Goal: Find specific page/section: Find specific page/section

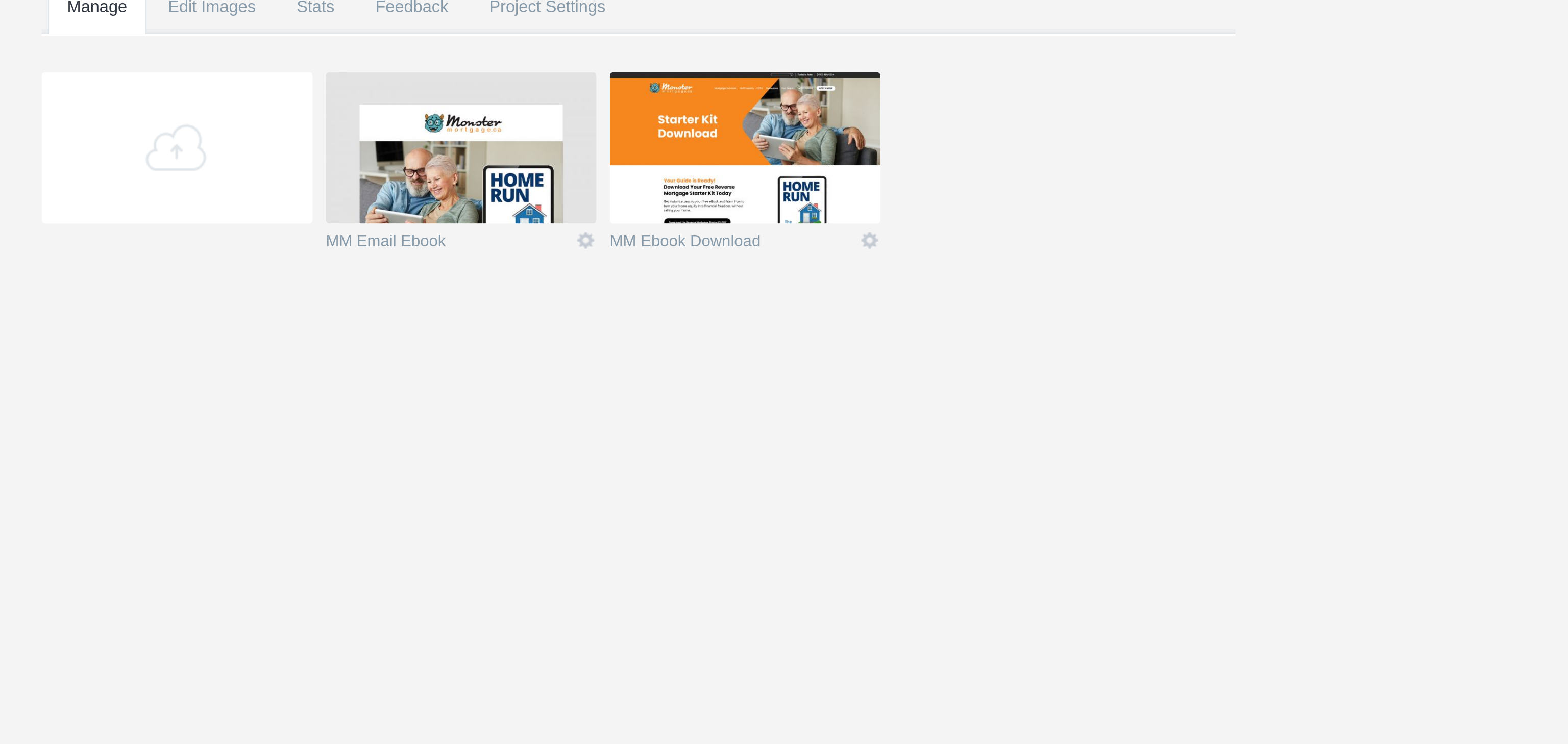
click at [883, 209] on img at bounding box center [894, 206] width 115 height 64
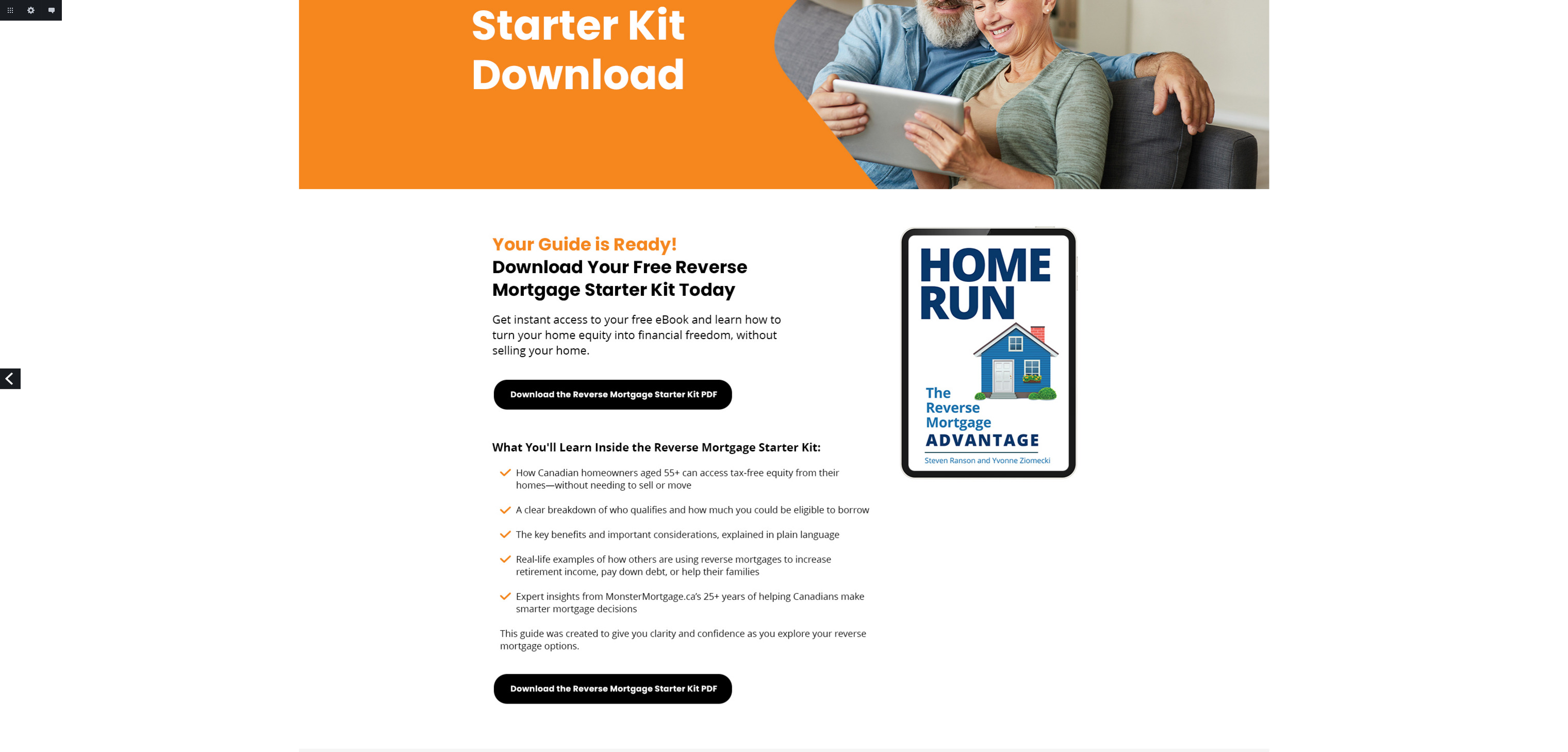
scroll to position [50, 0]
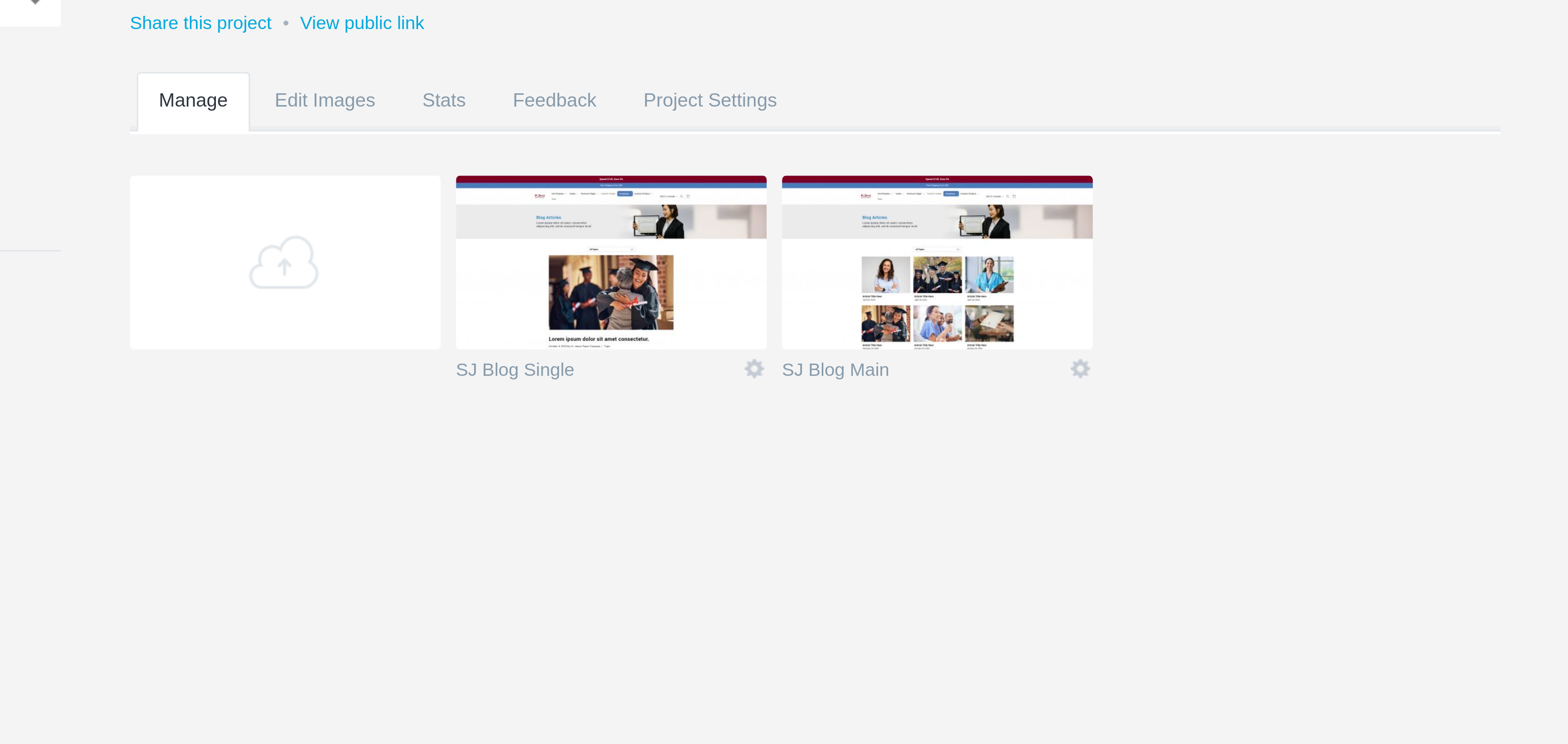
click at [874, 217] on img at bounding box center [894, 206] width 115 height 64
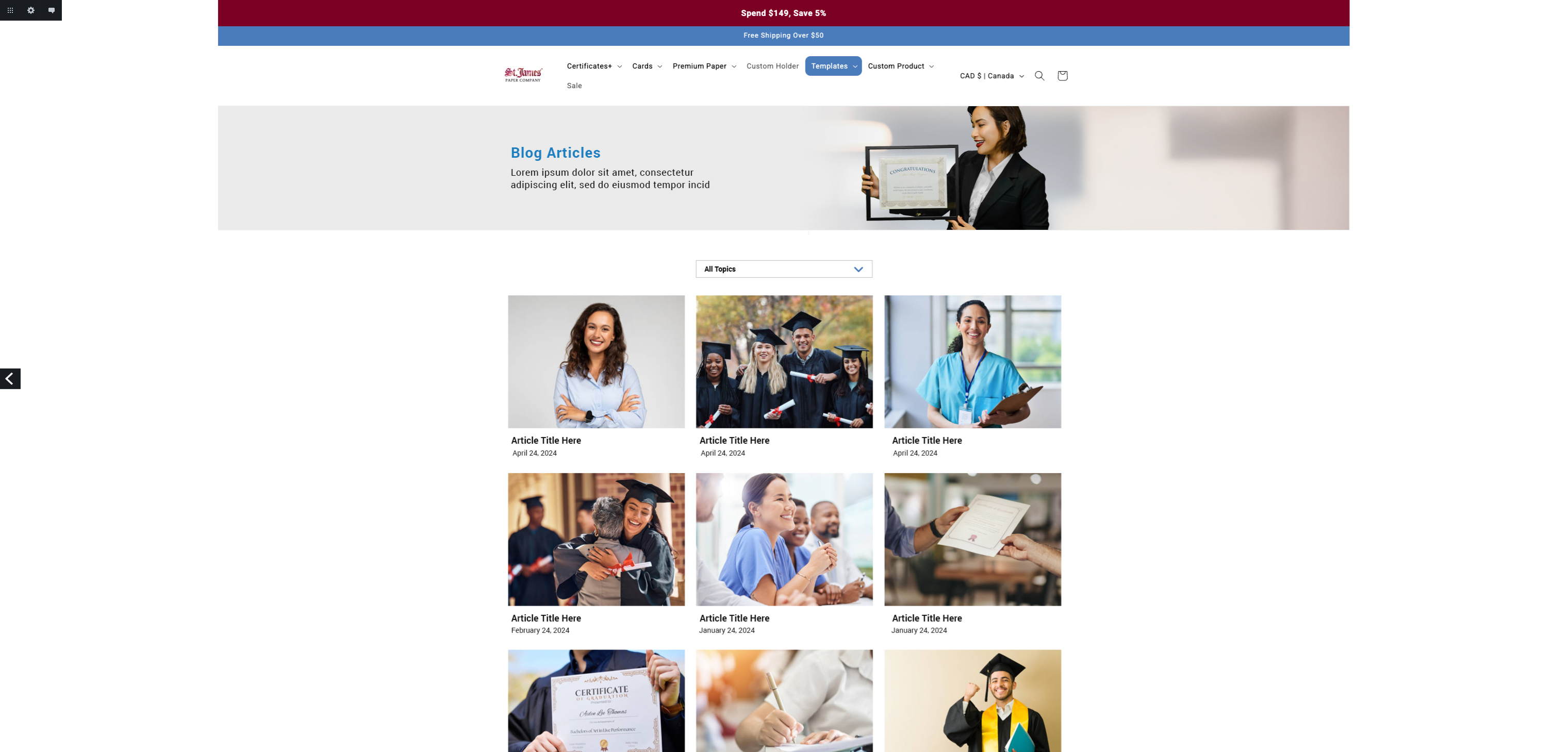
click at [6, 378] on link "Previous" at bounding box center [10, 379] width 21 height 21
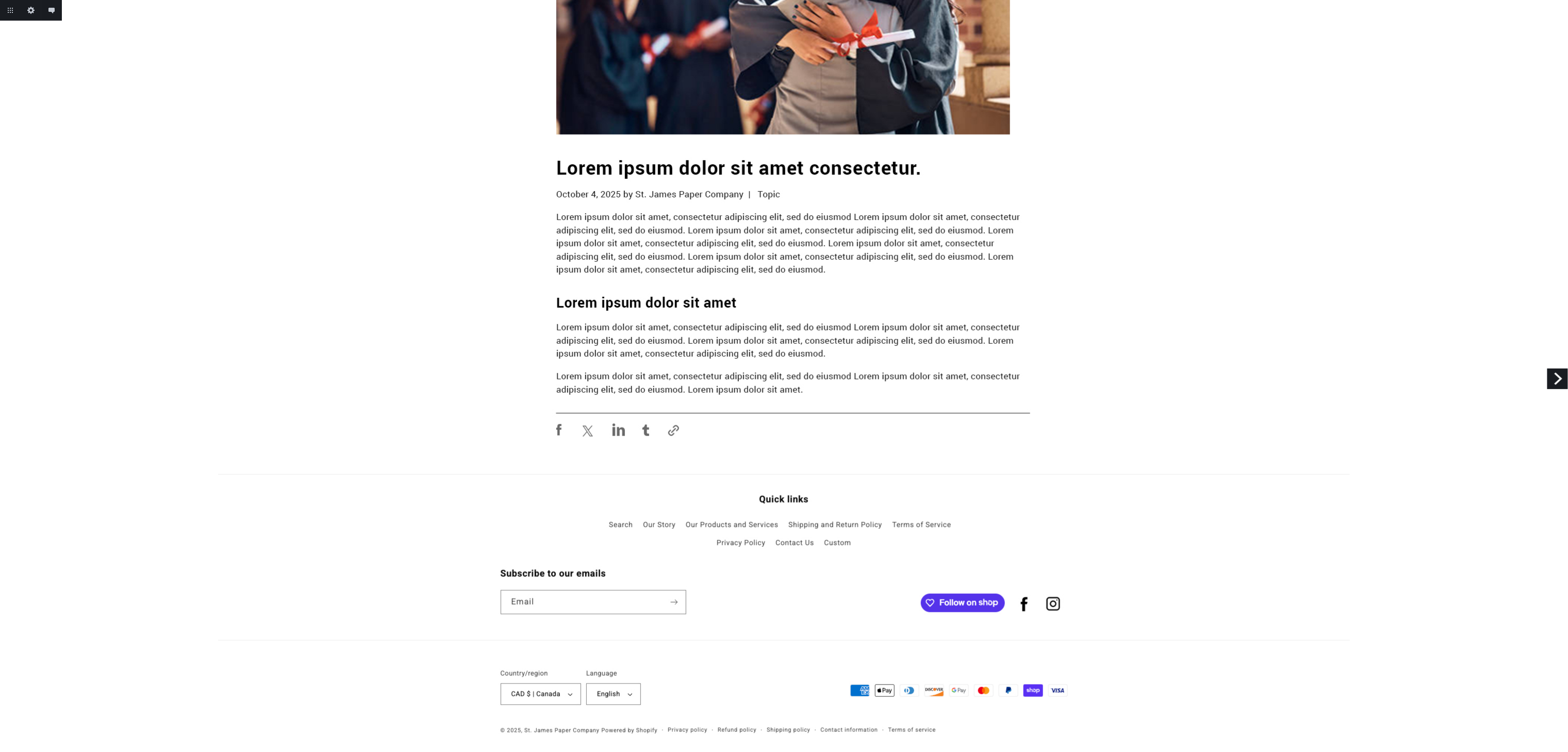
scroll to position [430, 0]
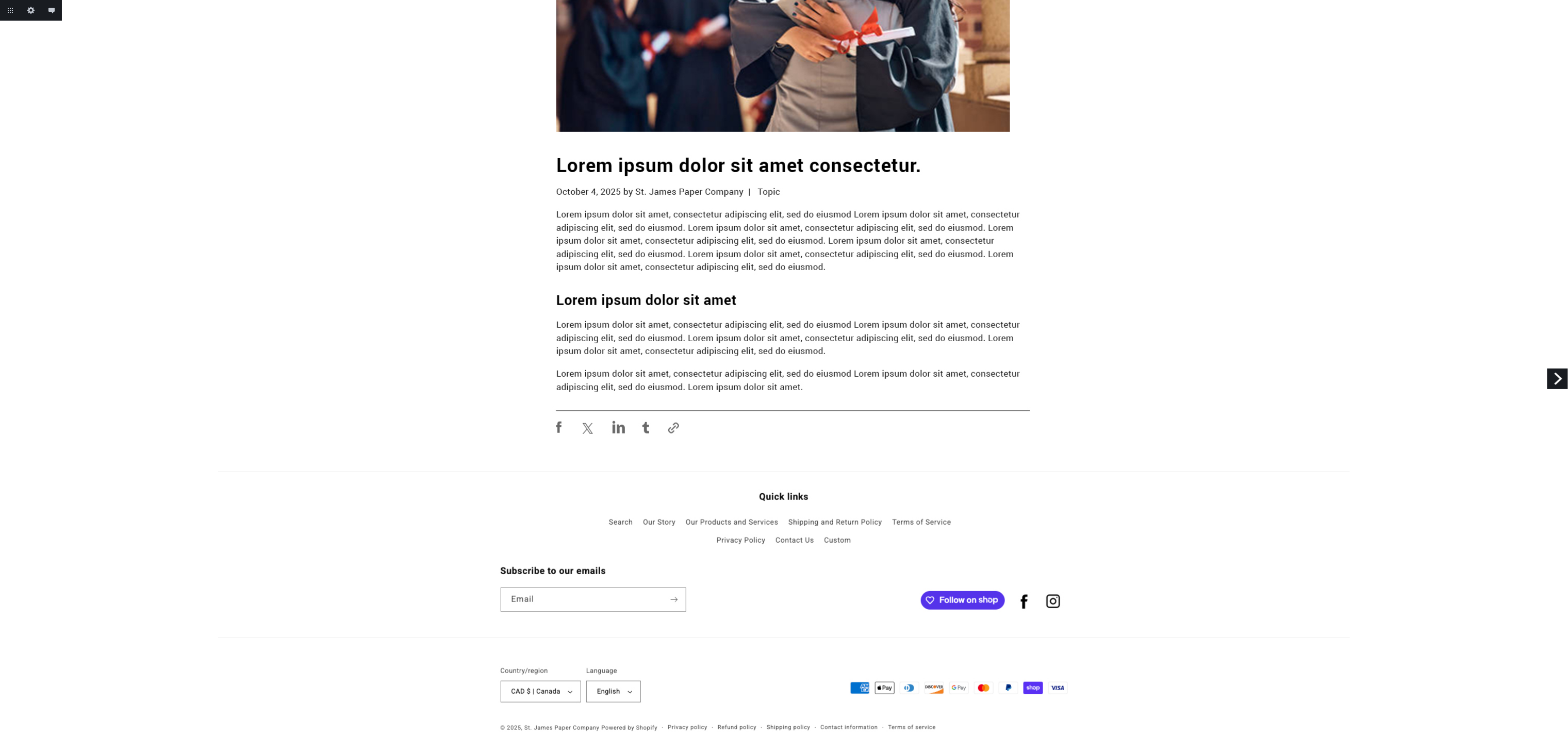
click at [1547, 379] on link "Next" at bounding box center [1558, 379] width 21 height 21
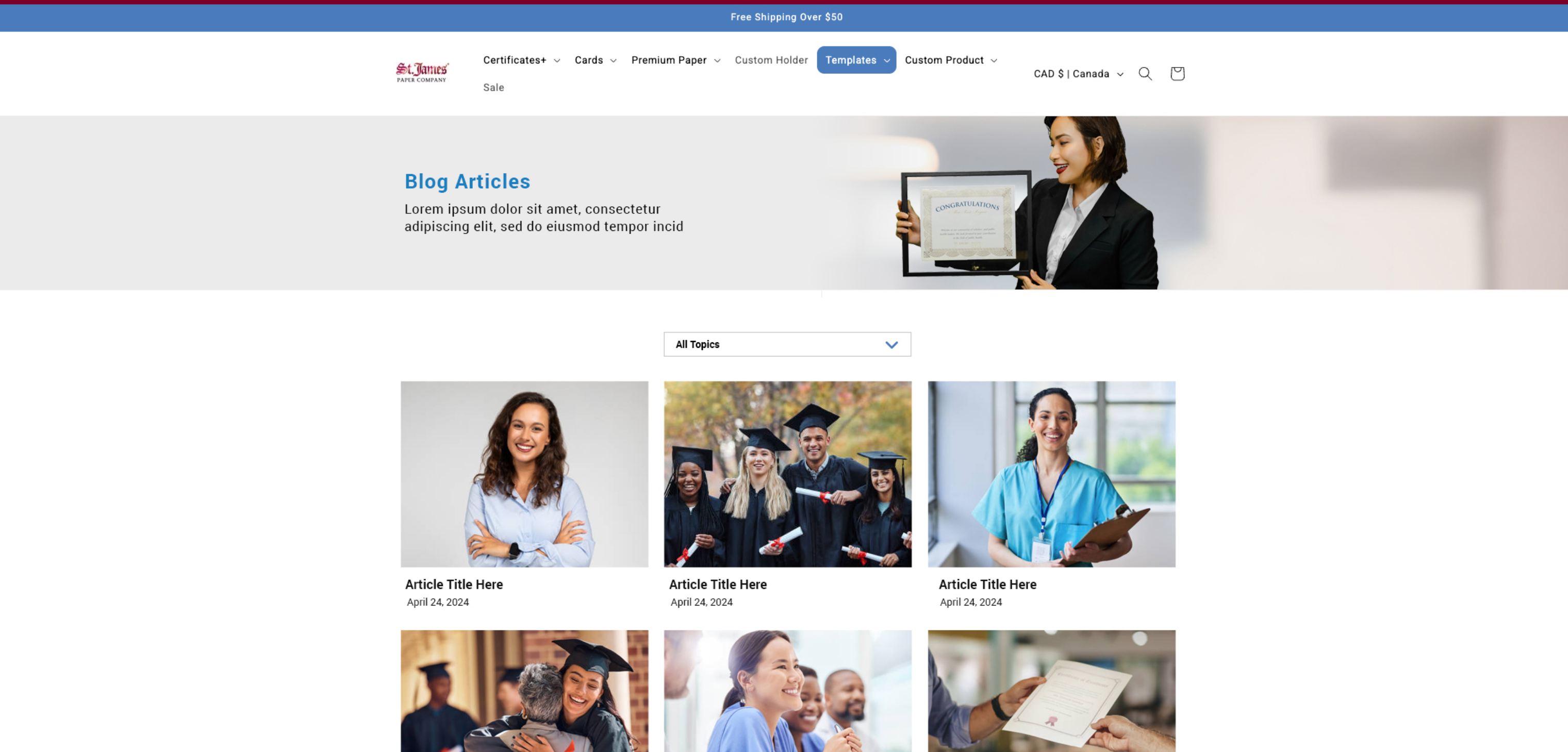
click at [1299, 66] on img at bounding box center [784, 592] width 1132 height 1183
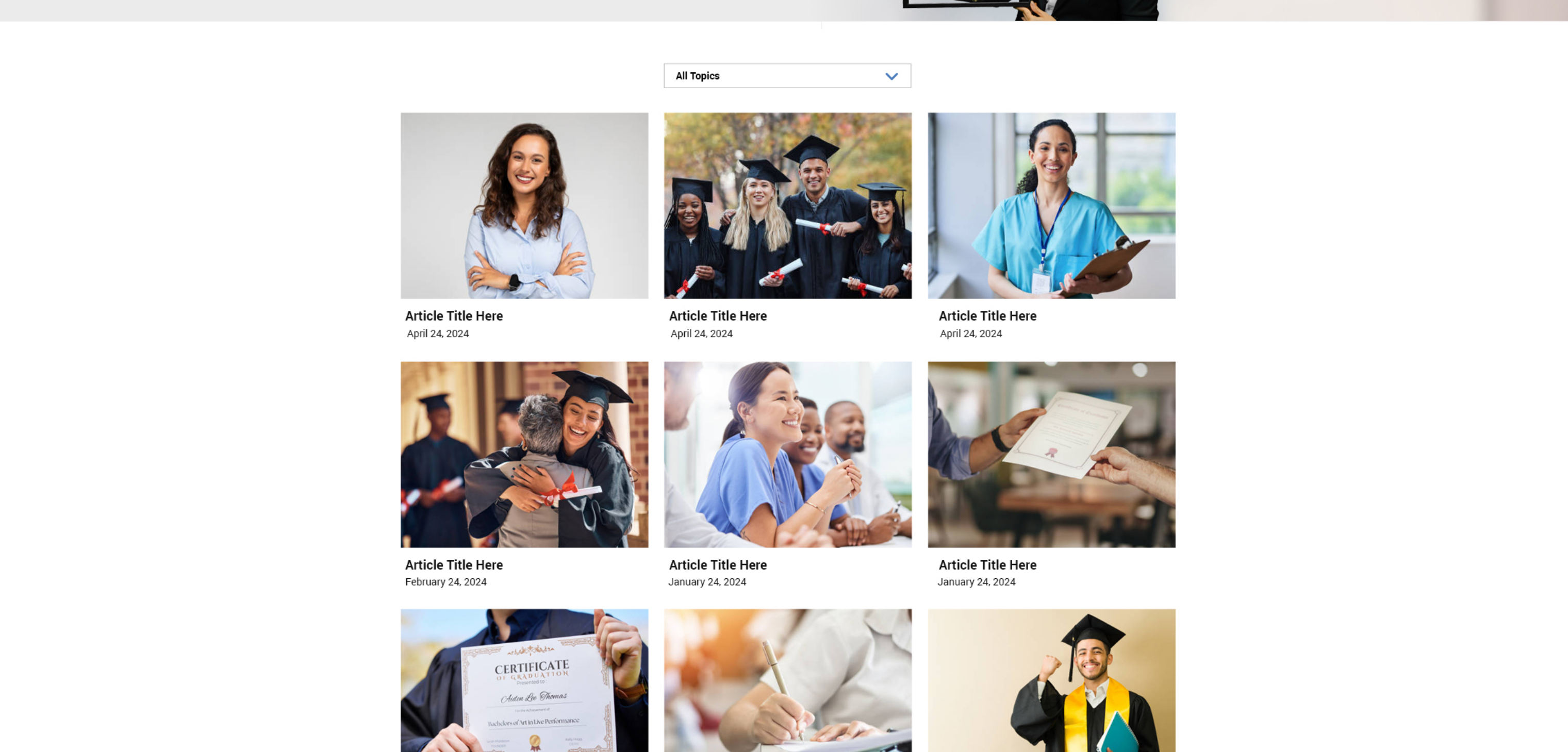
click at [1200, 332] on img at bounding box center [784, 592] width 1132 height 1183
